Goal: Information Seeking & Learning: Check status

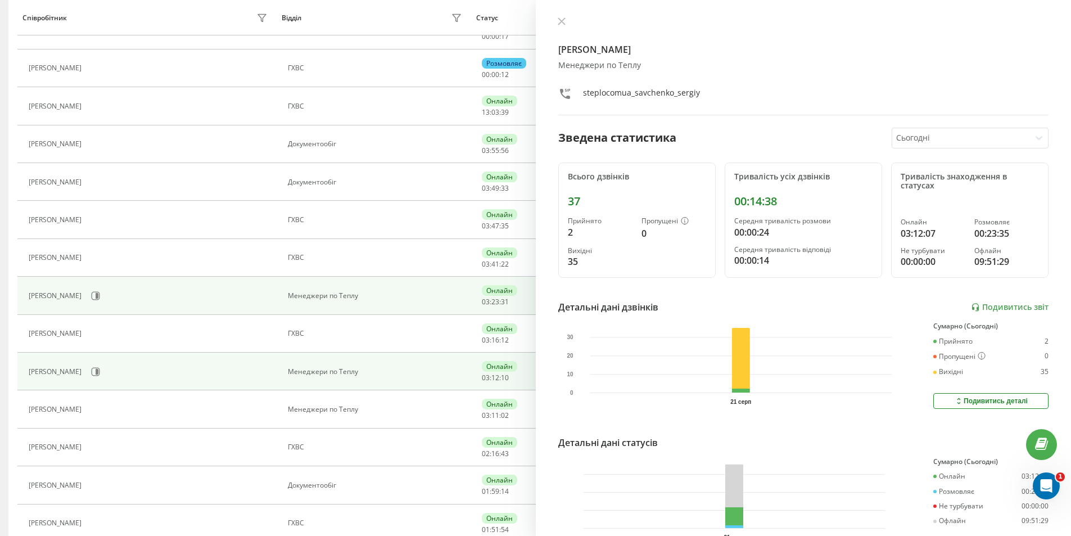
scroll to position [225, 0]
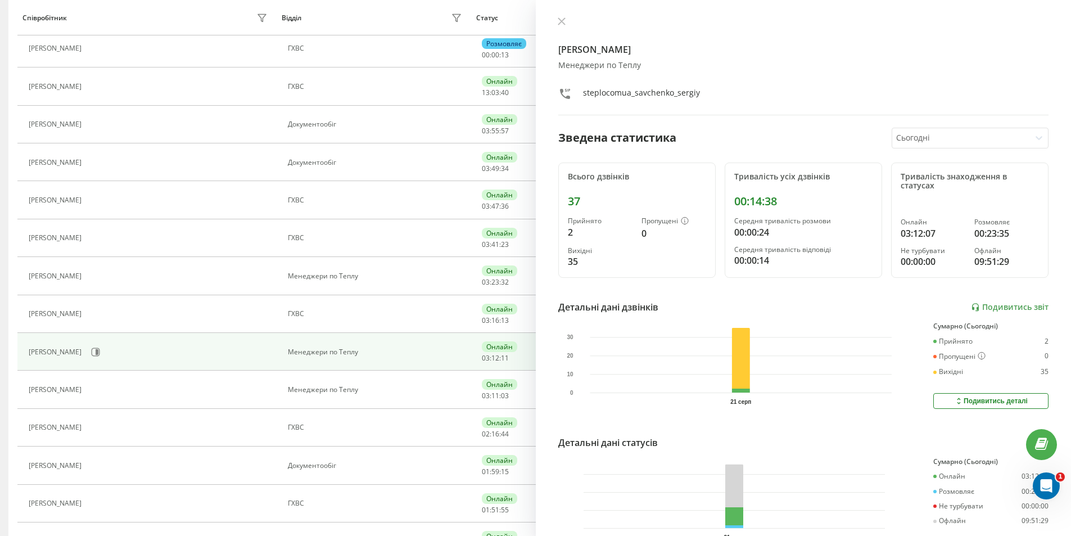
click at [101, 278] on button at bounding box center [93, 277] width 13 height 16
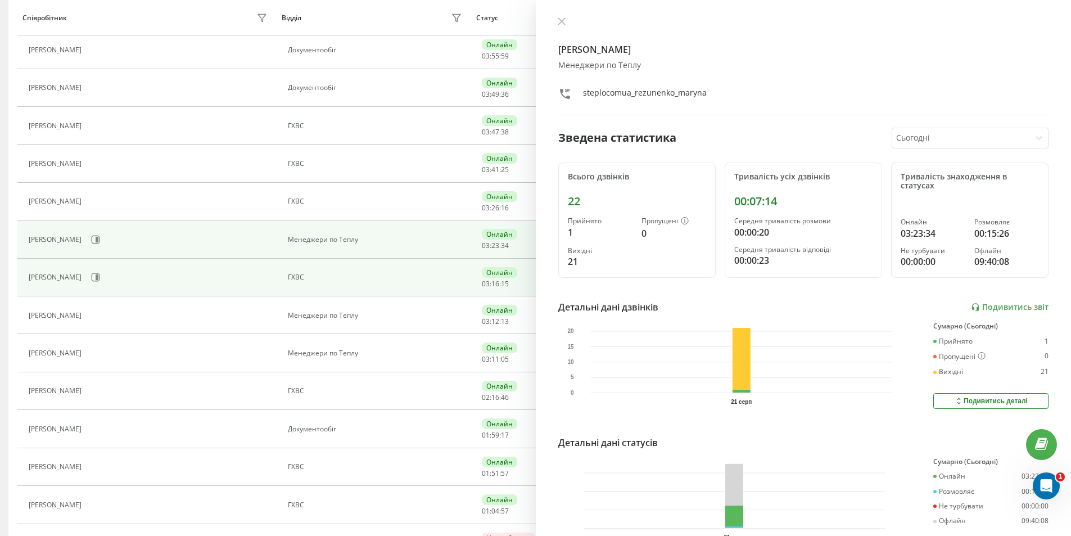
scroll to position [281, 0]
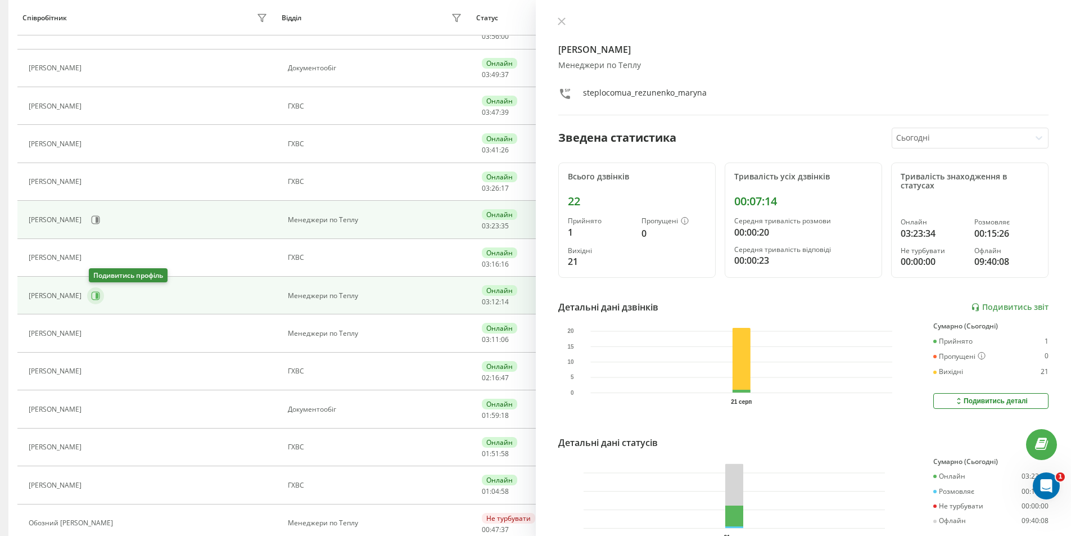
click at [99, 292] on icon at bounding box center [96, 295] width 8 height 8
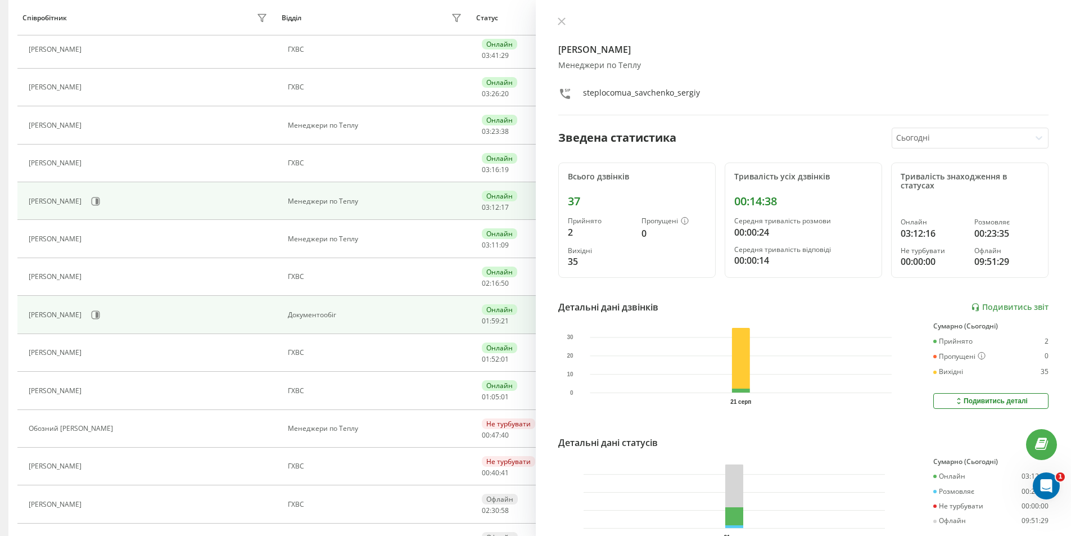
scroll to position [394, 0]
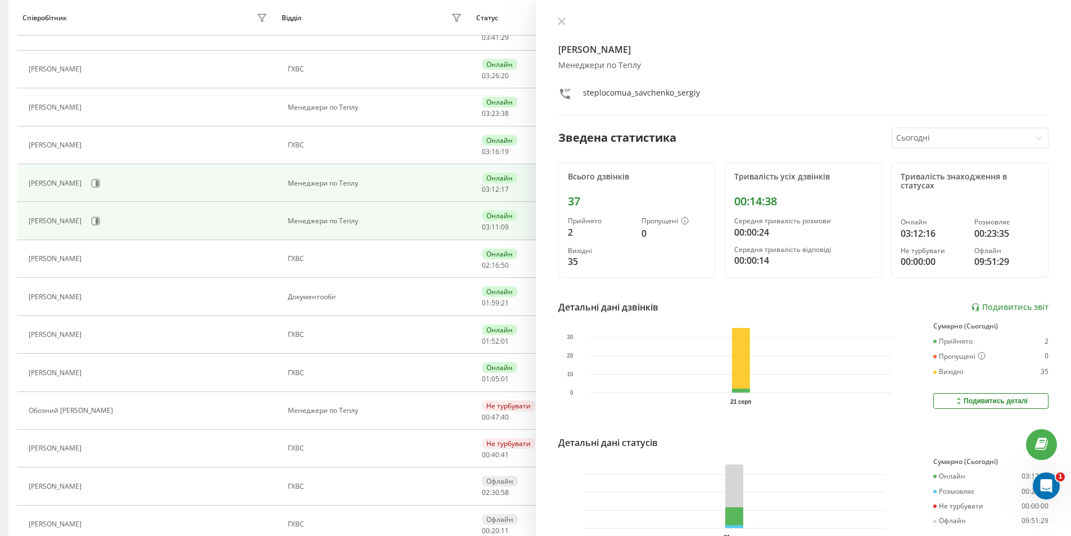
click at [118, 226] on div "[PERSON_NAME]" at bounding box center [150, 220] width 242 height 19
click at [104, 225] on button at bounding box center [95, 221] width 17 height 17
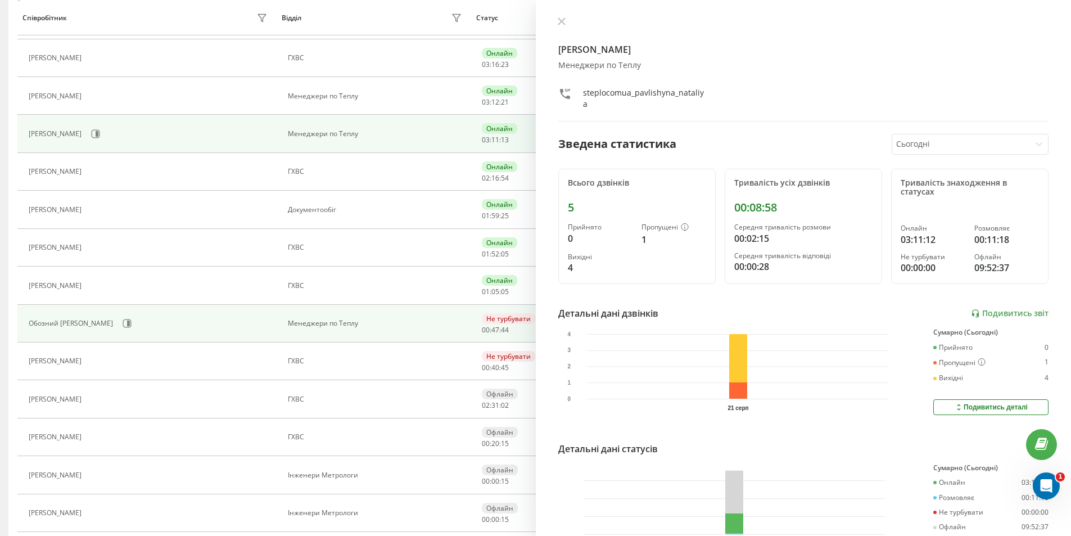
scroll to position [506, 0]
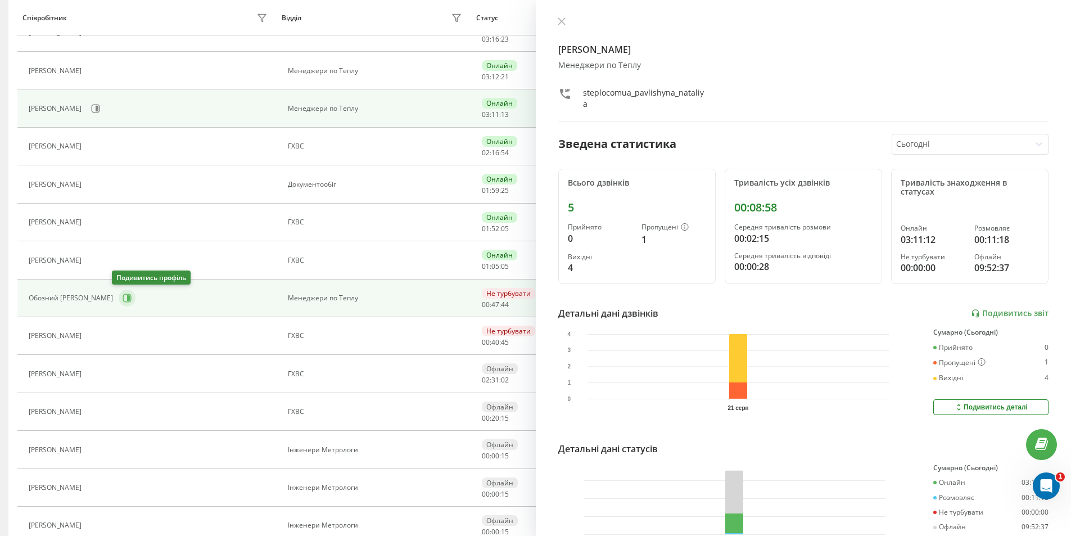
click at [127, 299] on button at bounding box center [127, 298] width 17 height 17
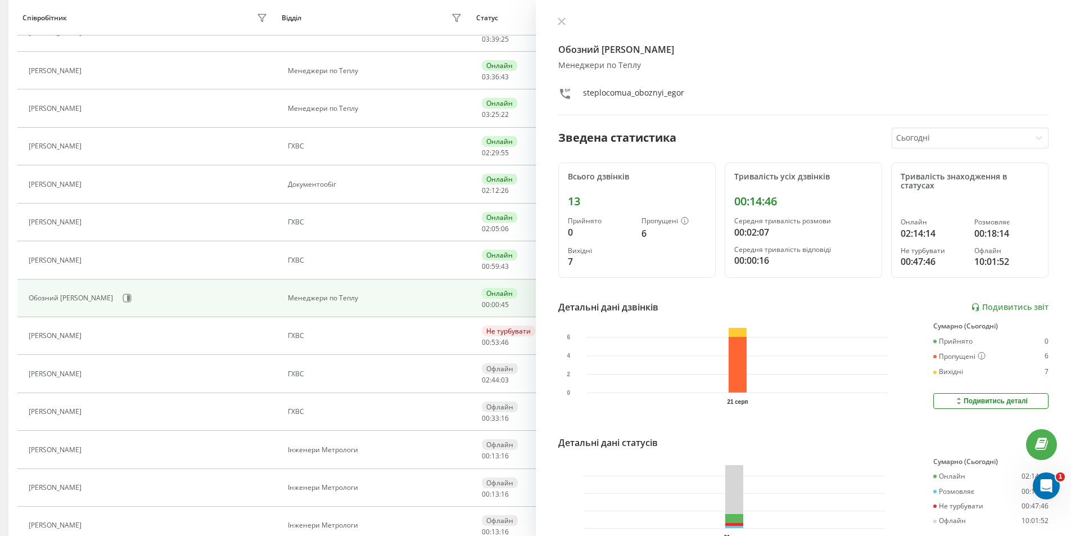
scroll to position [90, 0]
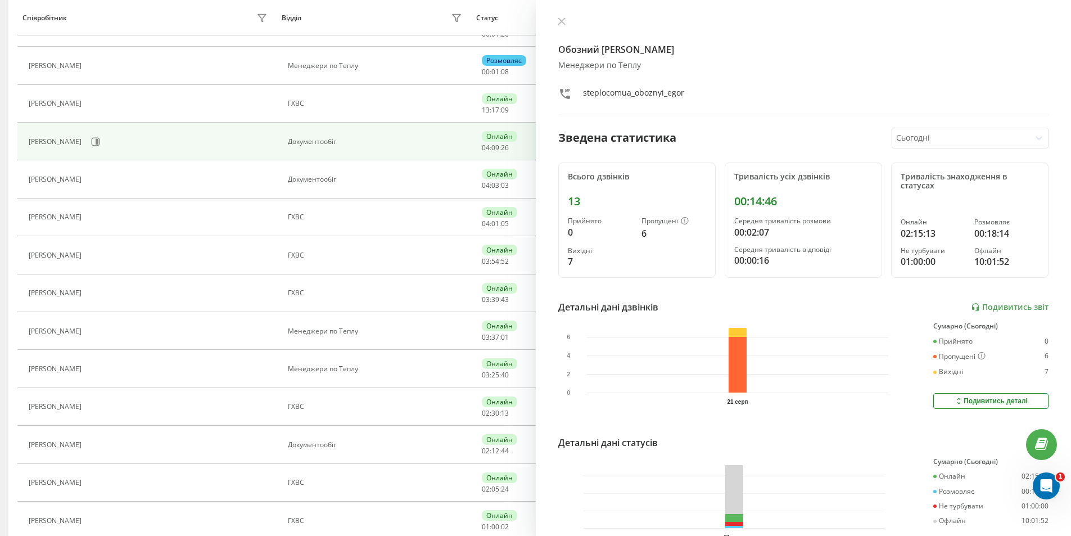
scroll to position [259, 0]
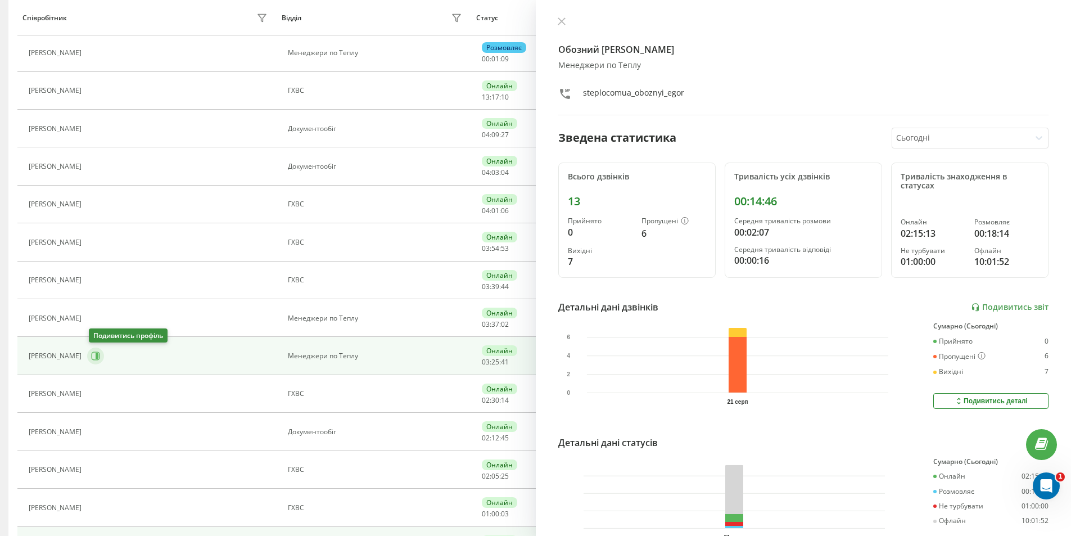
click at [100, 358] on icon at bounding box center [96, 356] width 8 height 8
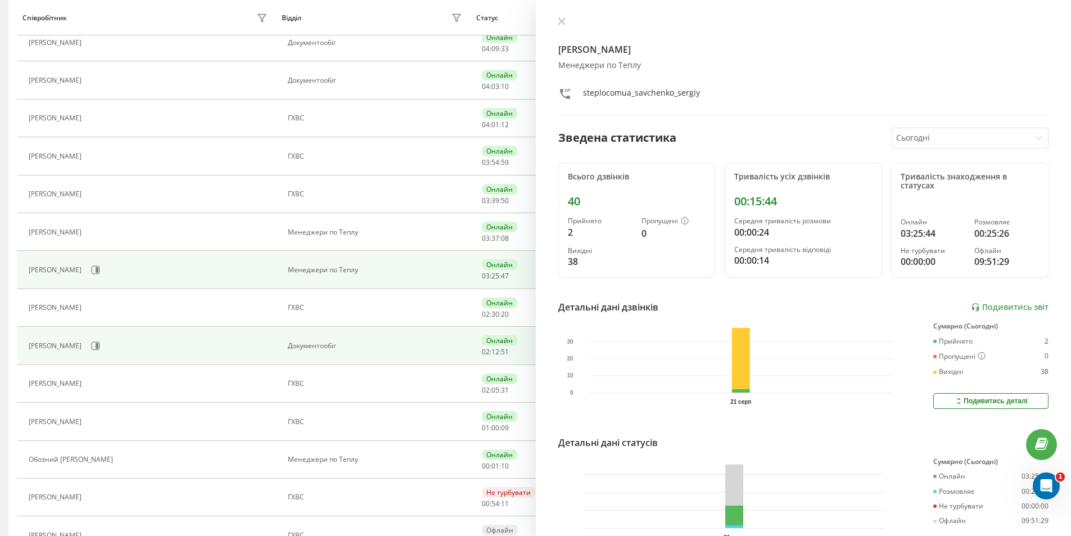
scroll to position [371, 0]
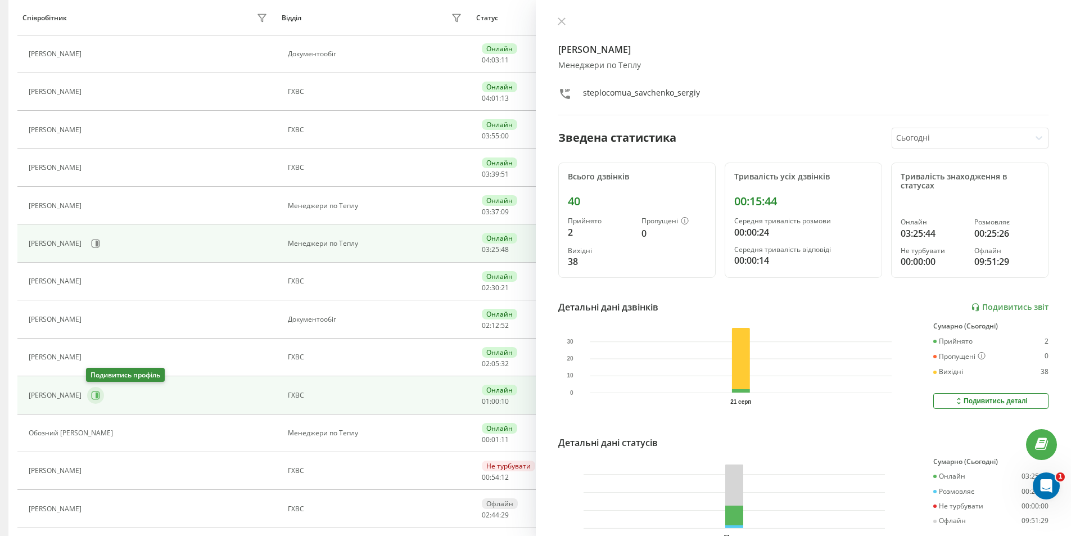
click at [92, 396] on icon at bounding box center [95, 395] width 9 height 9
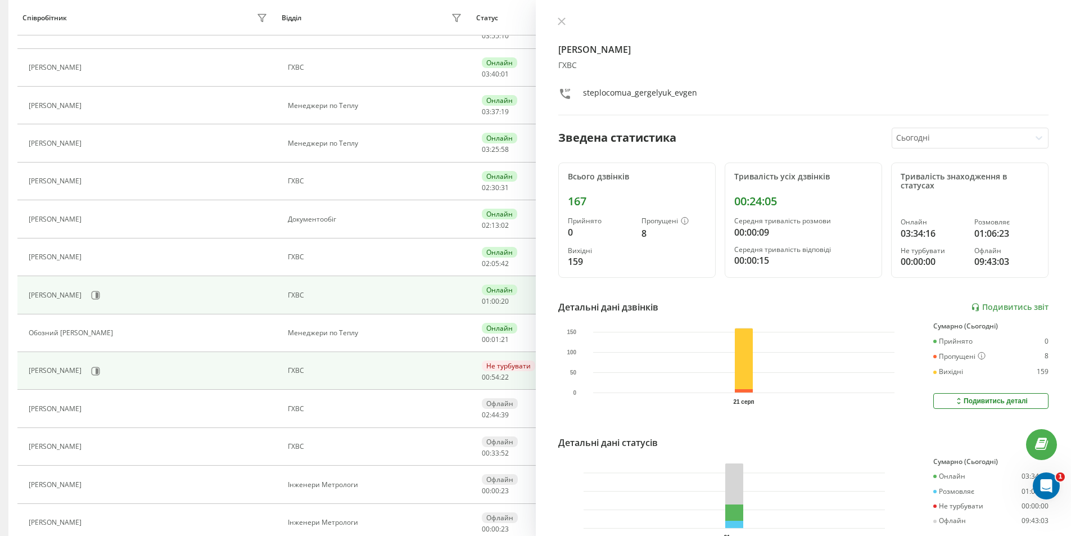
scroll to position [484, 0]
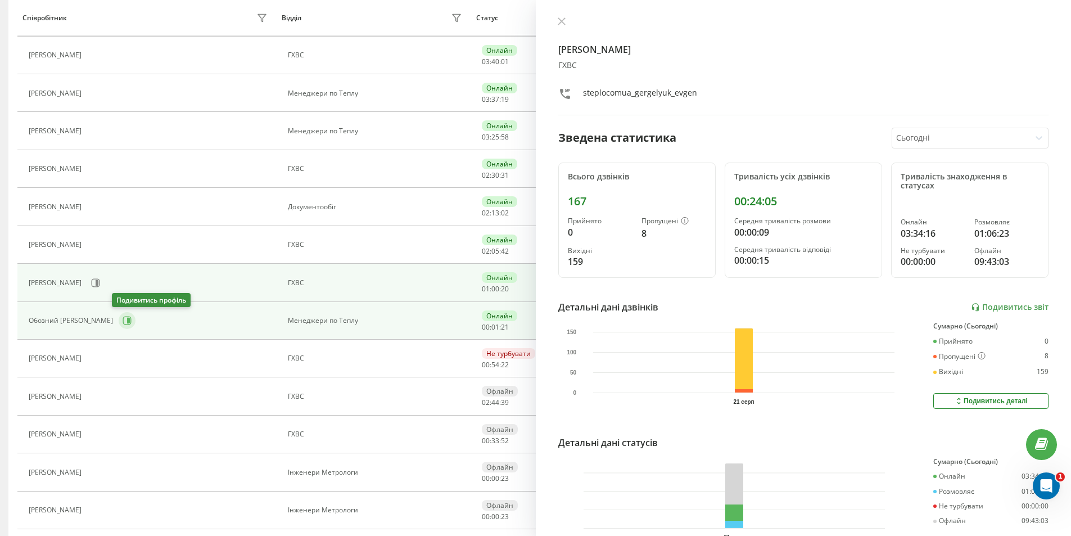
click at [121, 327] on button at bounding box center [127, 320] width 17 height 17
